Goal: Transaction & Acquisition: Book appointment/travel/reservation

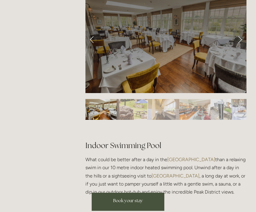
scroll to position [303, 0]
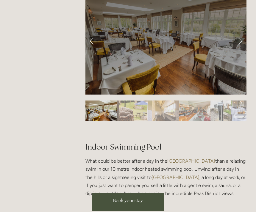
click at [118, 204] on span "Book your stay" at bounding box center [128, 201] width 30 height 6
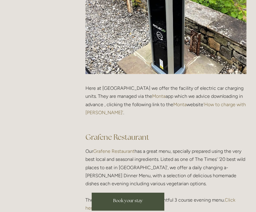
scroll to position [767, 0]
click at [120, 204] on span "Book your stay" at bounding box center [128, 201] width 30 height 6
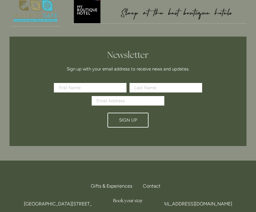
scroll to position [1580, 0]
